Goal: Entertainment & Leisure: Consume media (video, audio)

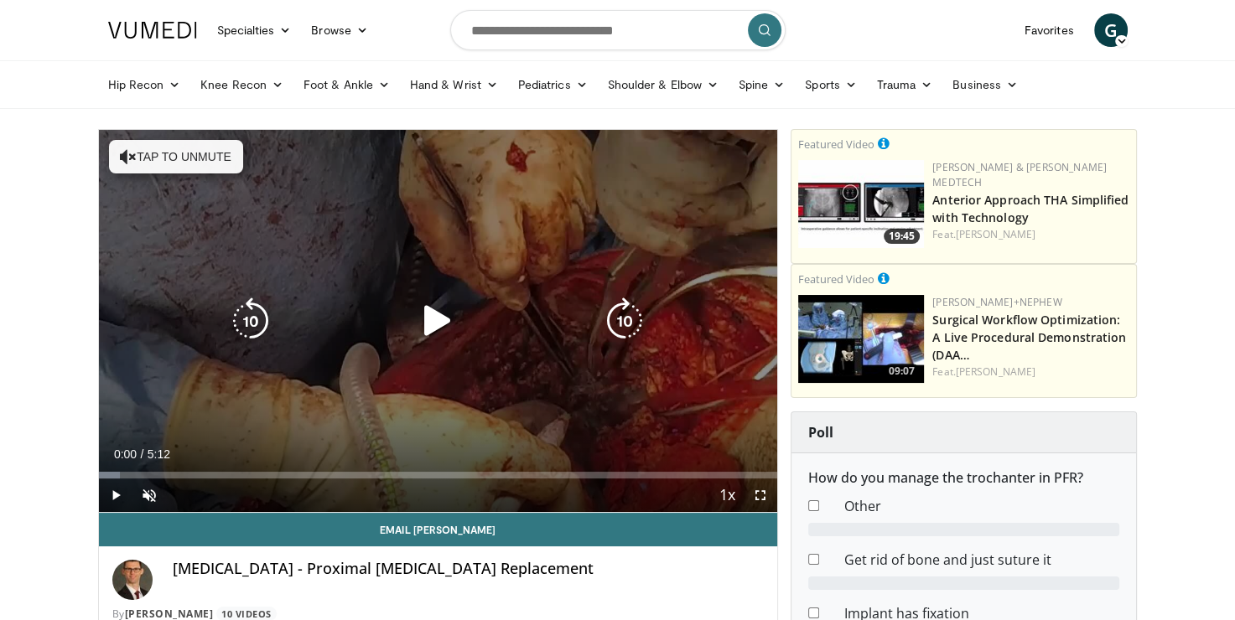
click at [418, 324] on icon "Video Player" at bounding box center [437, 321] width 47 height 47
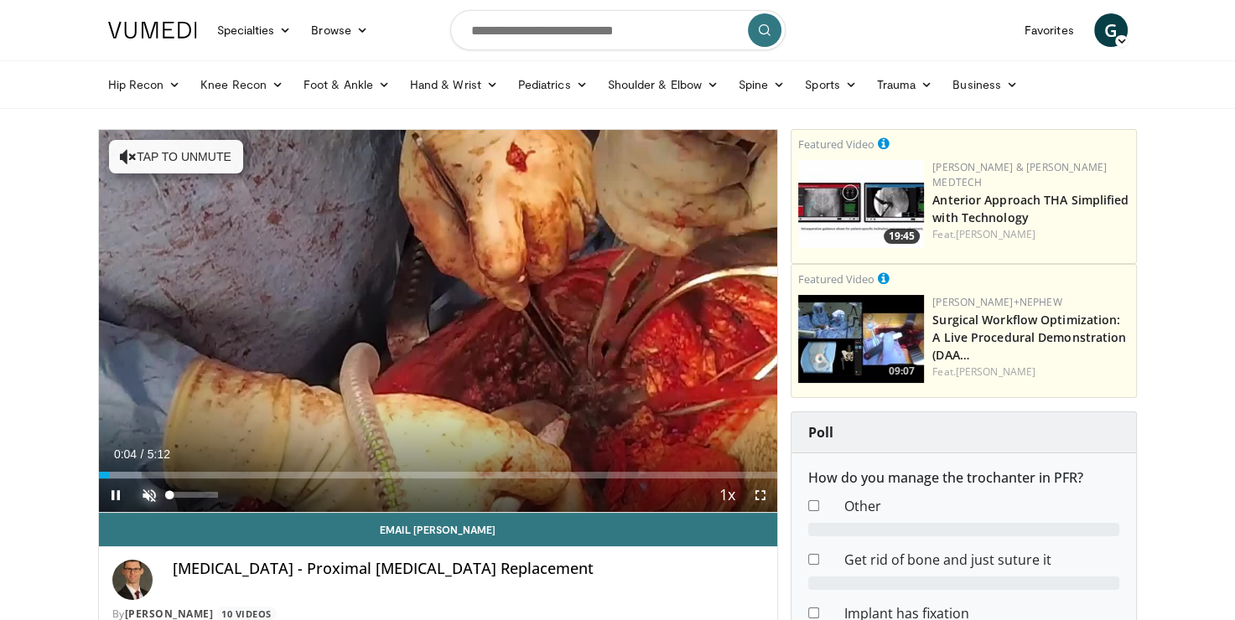
click at [142, 497] on span "Video Player" at bounding box center [149, 496] width 34 height 34
